Goal: Information Seeking & Learning: Learn about a topic

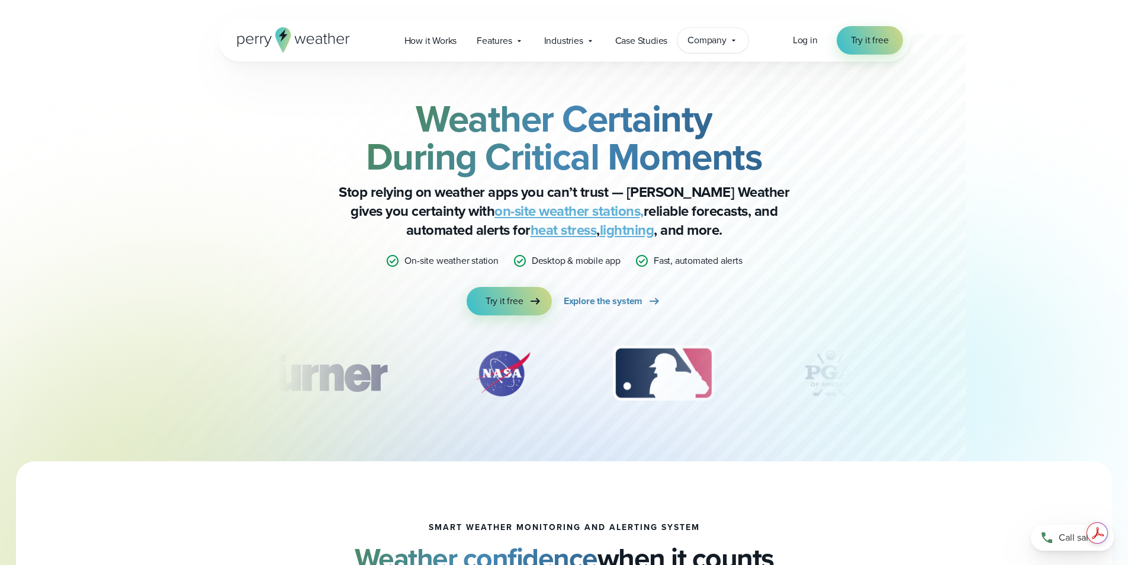
click at [717, 40] on span "Company" at bounding box center [707, 40] width 39 height 14
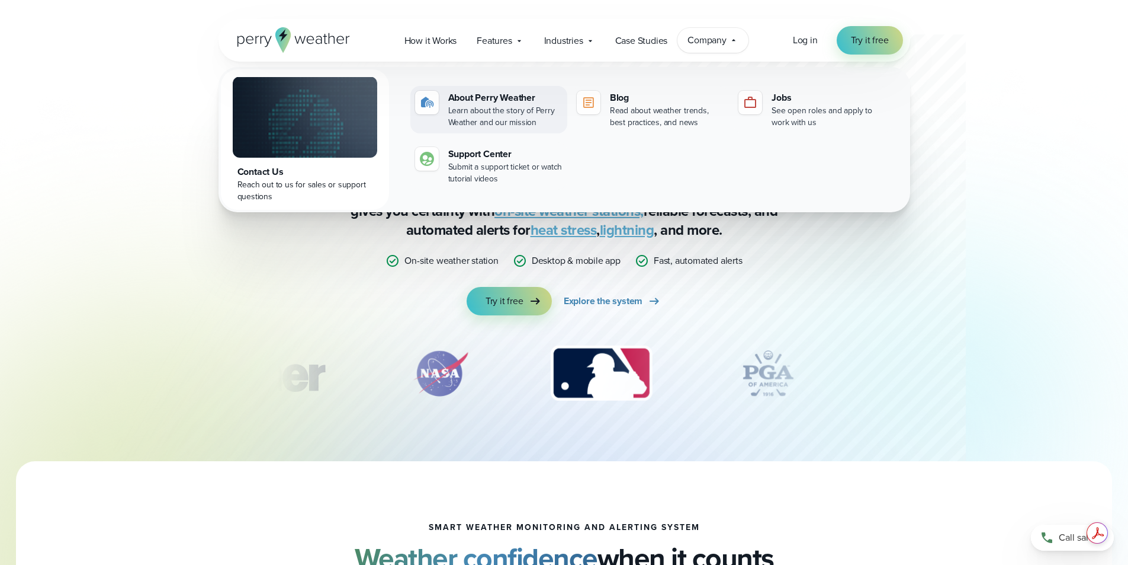
click at [469, 104] on div "About Perry Weather" at bounding box center [505, 98] width 114 height 14
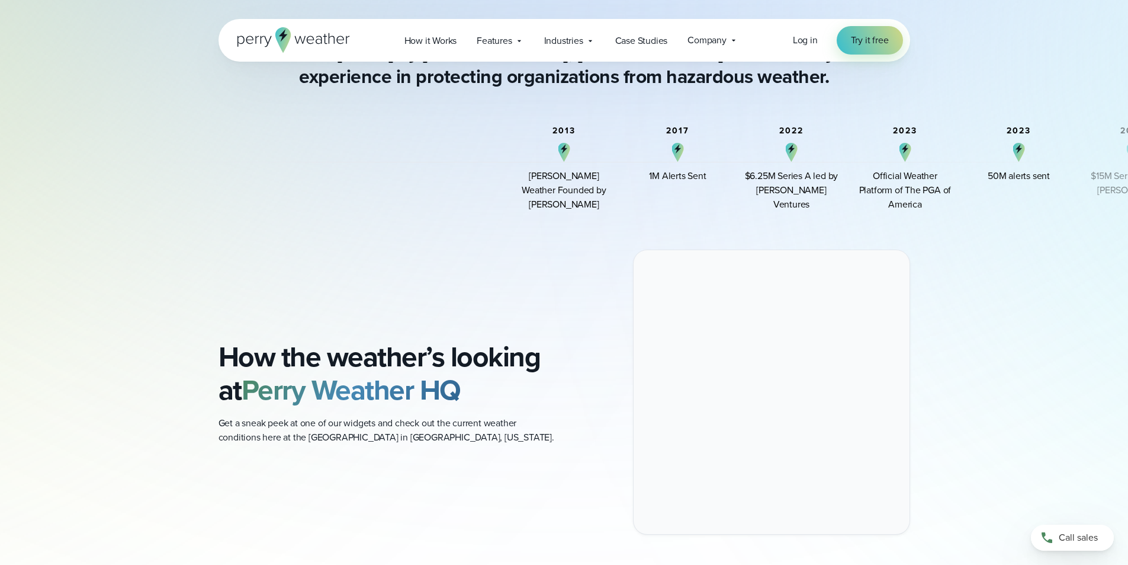
scroll to position [889, 0]
click at [581, 191] on div "Perry Weather Founded by Colin Perry" at bounding box center [564, 190] width 95 height 43
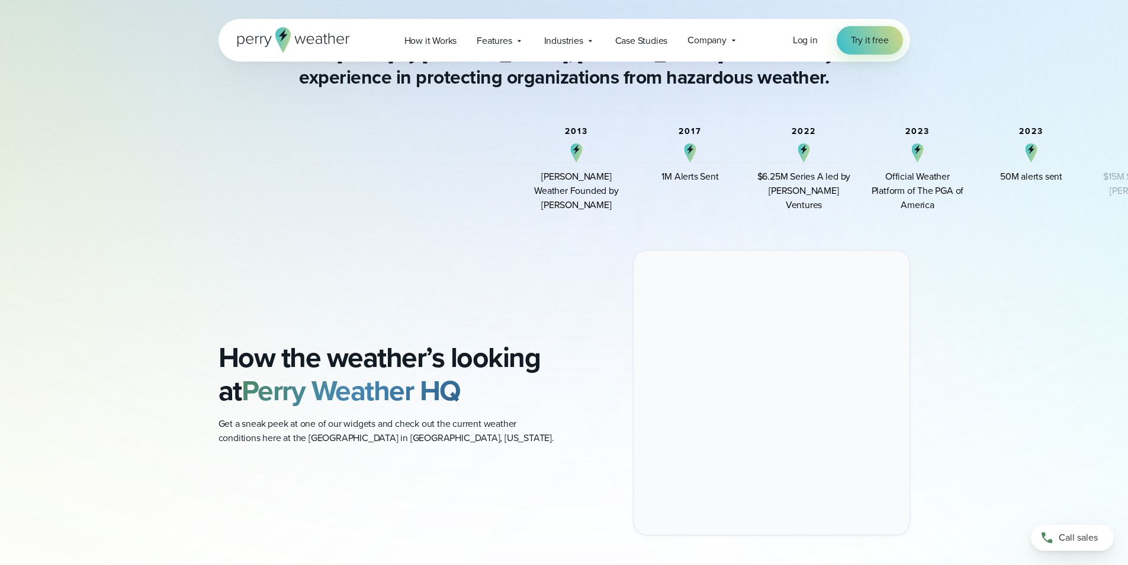
drag, startPoint x: 589, startPoint y: 191, endPoint x: 621, endPoint y: 195, distance: 31.6
click at [621, 195] on div "Perry Weather Founded by Colin Perry" at bounding box center [577, 190] width 95 height 43
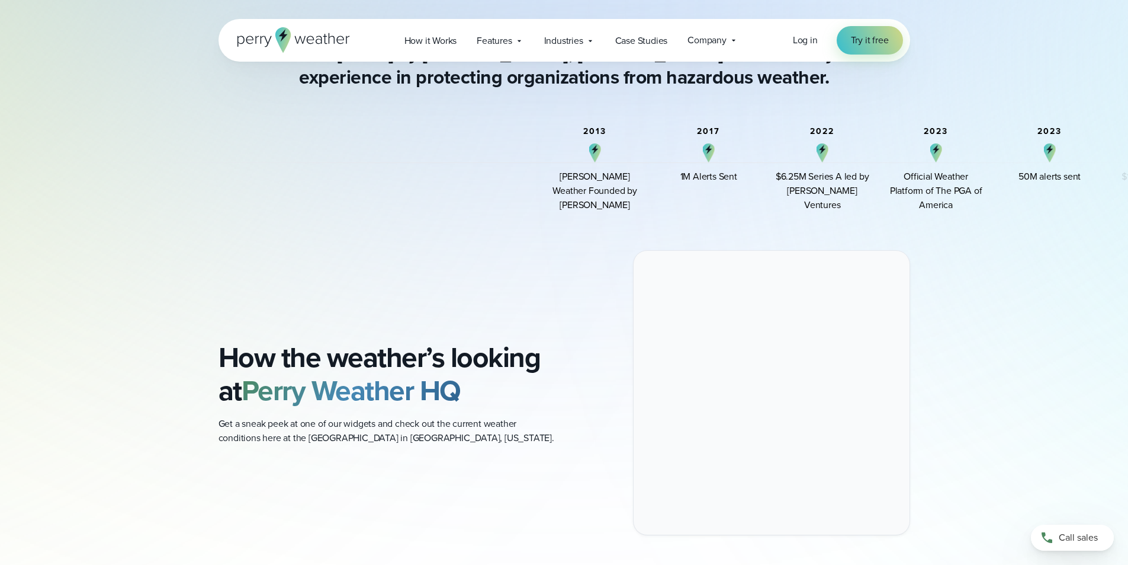
drag, startPoint x: 810, startPoint y: 179, endPoint x: 901, endPoint y: 197, distance: 92.9
click at [901, 197] on div "2013 Perry Weather Founded by Colin Perry 2017 1M Alerts Sent 2022" at bounding box center [946, 169] width 796 height 85
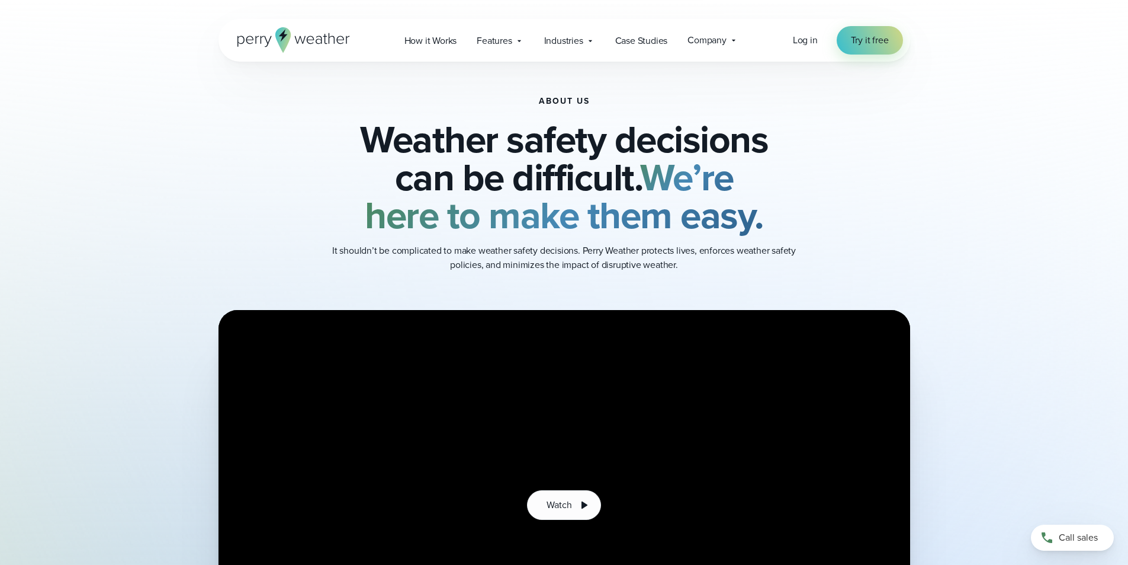
scroll to position [0, 0]
